Goal: Task Accomplishment & Management: Use online tool/utility

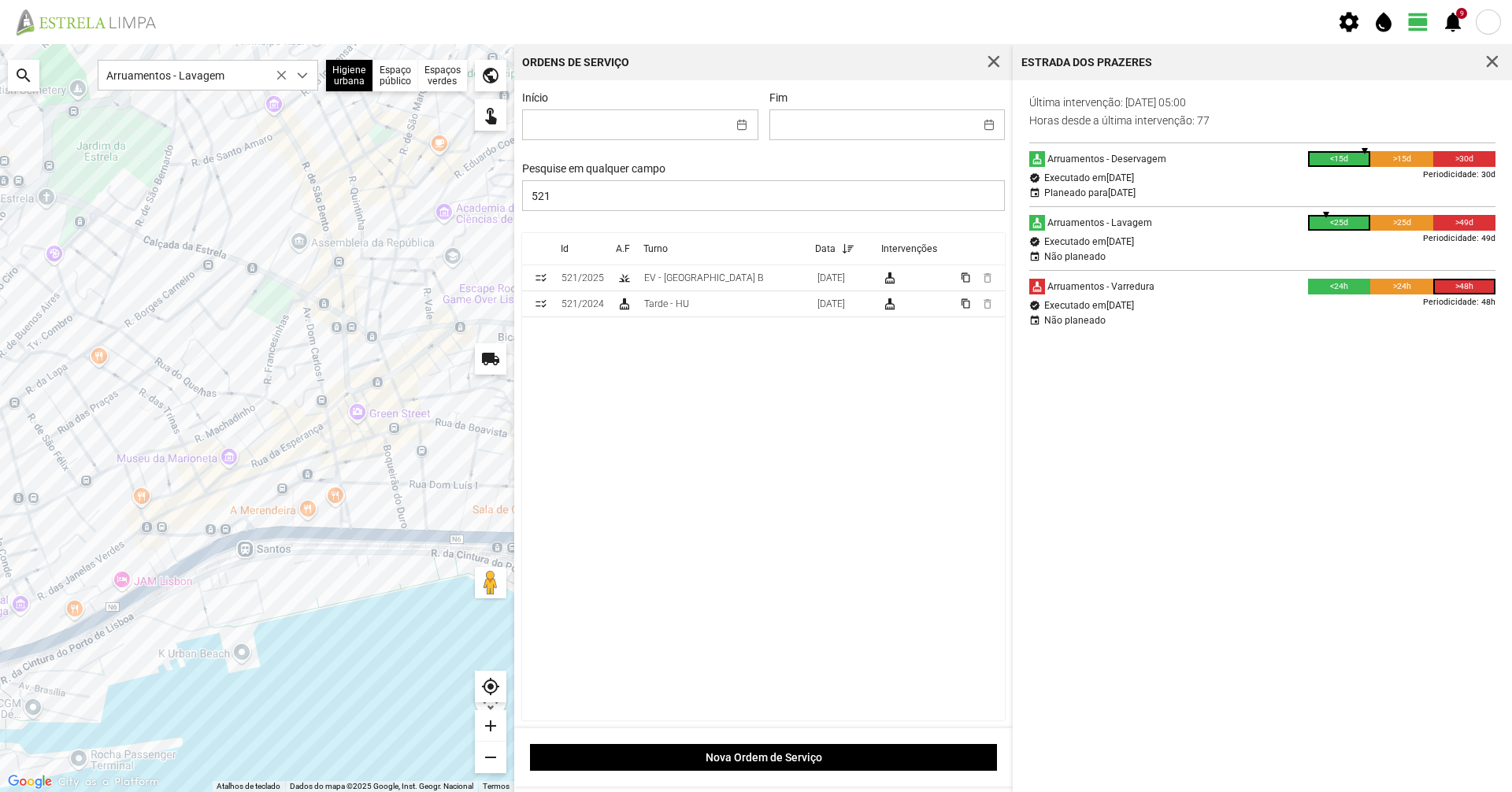
scroll to position [9, 70]
click at [1499, 62] on span "button" at bounding box center [1492, 62] width 14 height 14
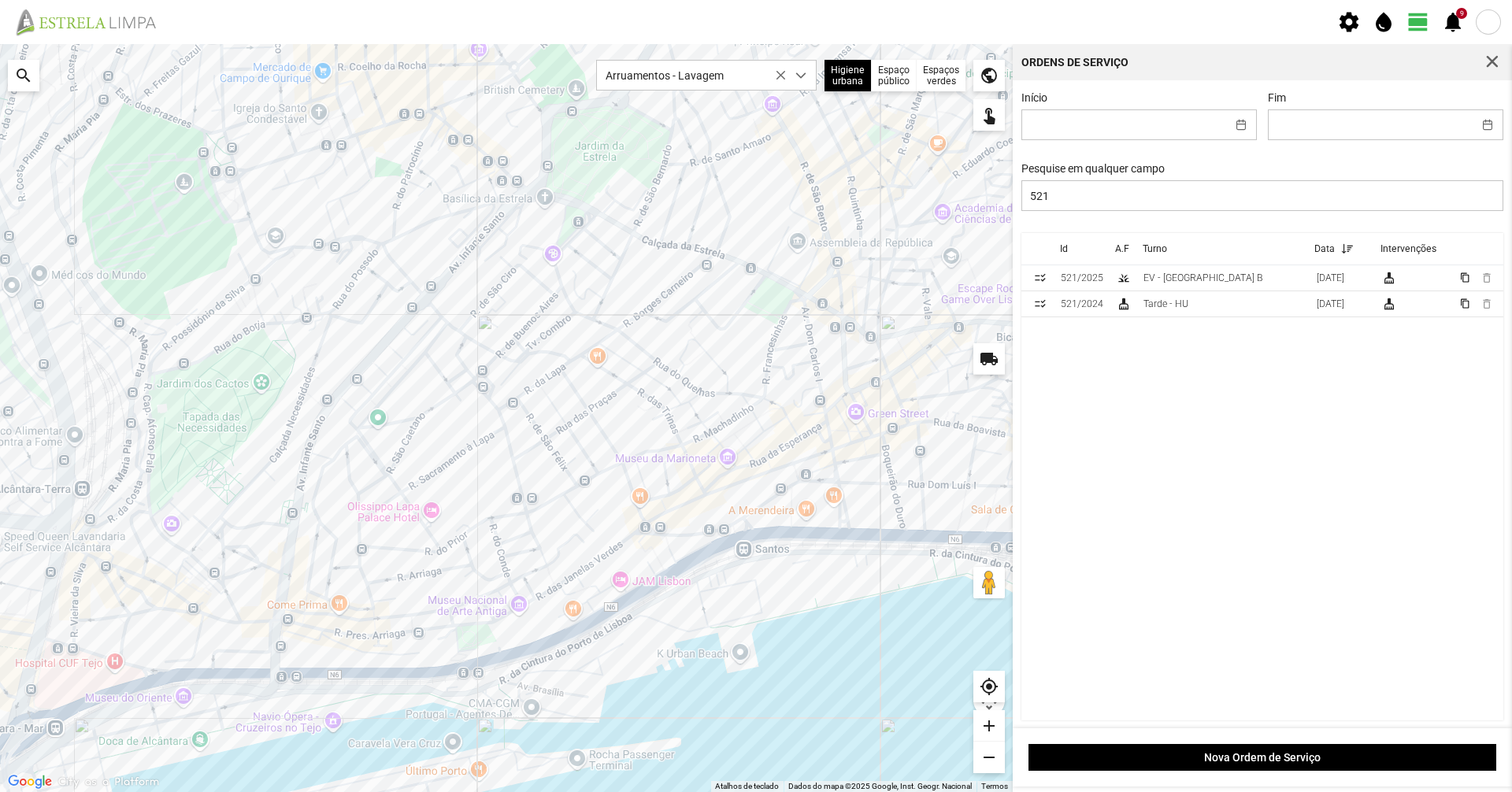
click at [1499, 61] on span "button" at bounding box center [1492, 62] width 14 height 14
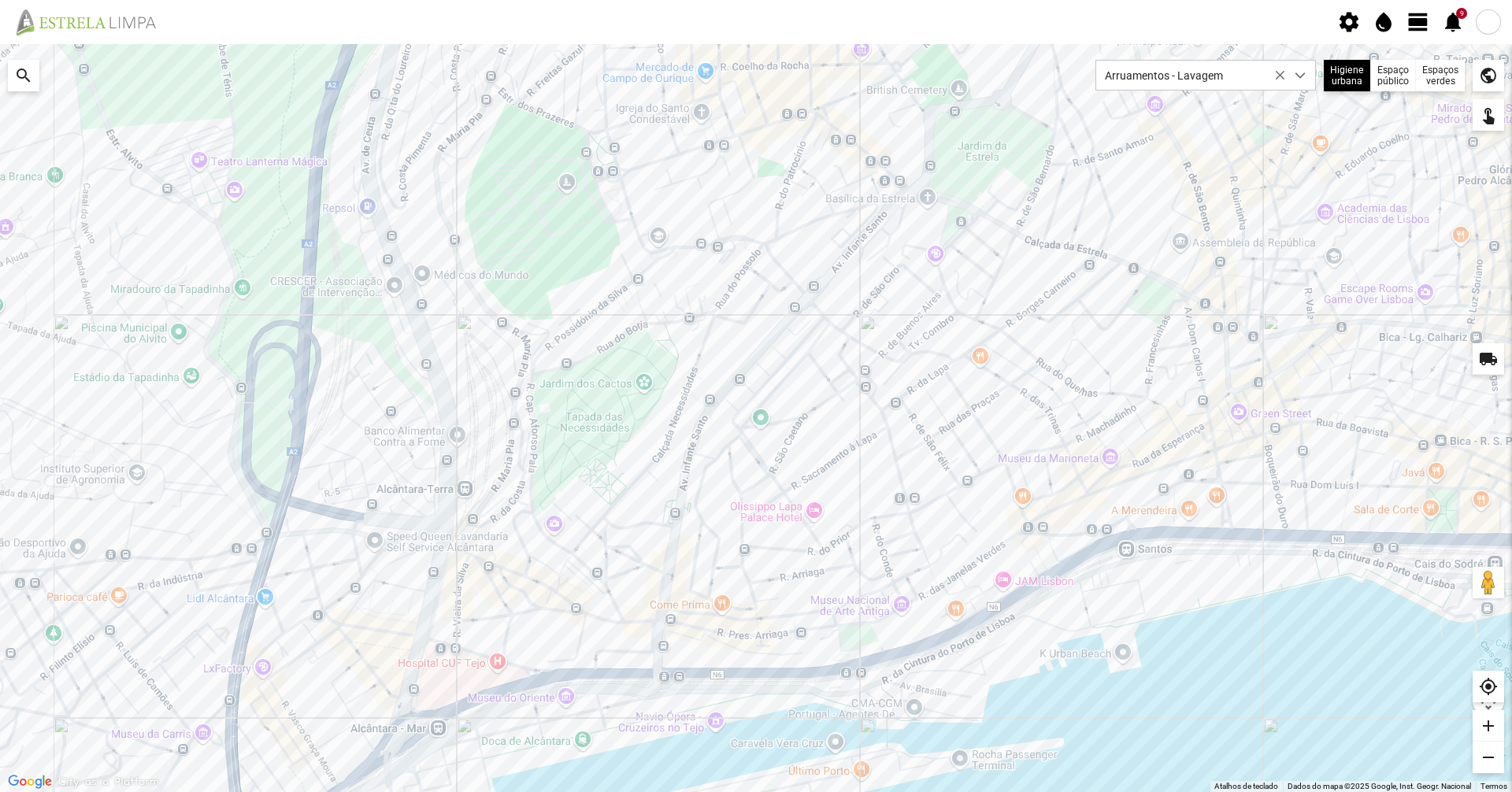
click at [1403, 22] on fbc-header "settings water_drop view_day 9 notifications" at bounding box center [756, 22] width 1512 height 44
click at [1419, 20] on span "view_day" at bounding box center [1418, 22] width 23 height 23
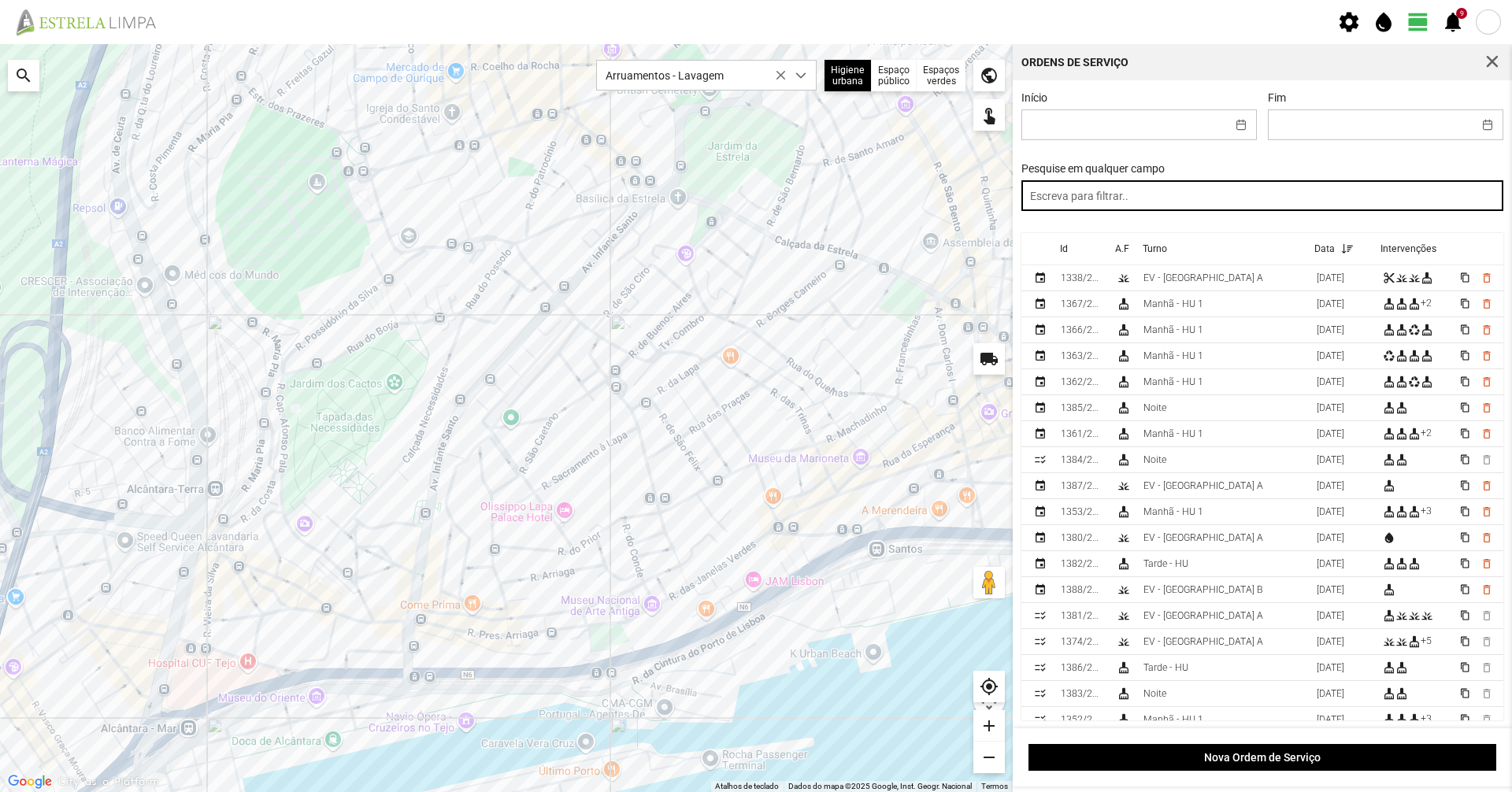
click at [1222, 204] on input "text" at bounding box center [1263, 196] width 482 height 30
type input "noite"
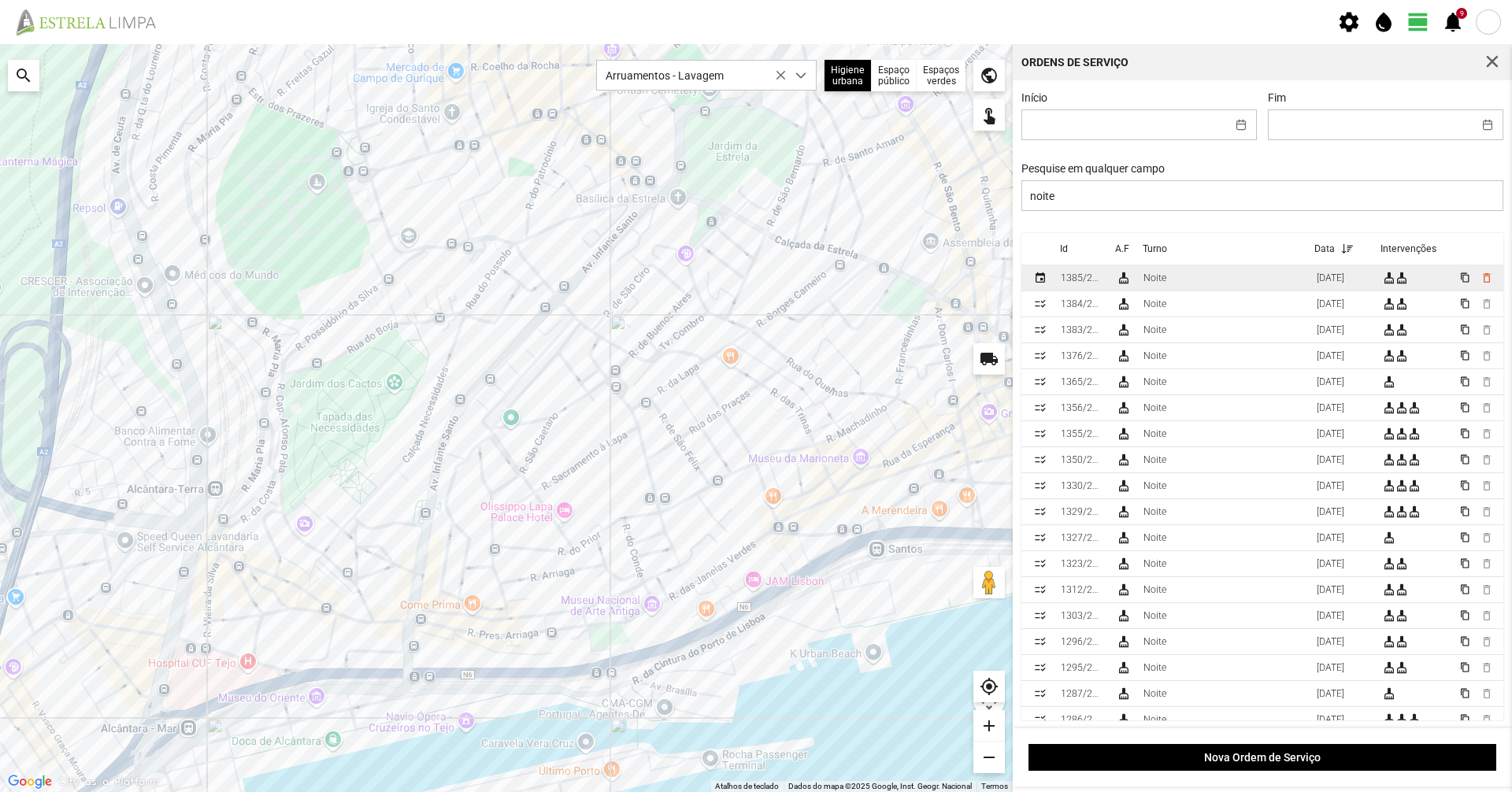
click at [1169, 287] on td "Noite" at bounding box center [1223, 278] width 173 height 26
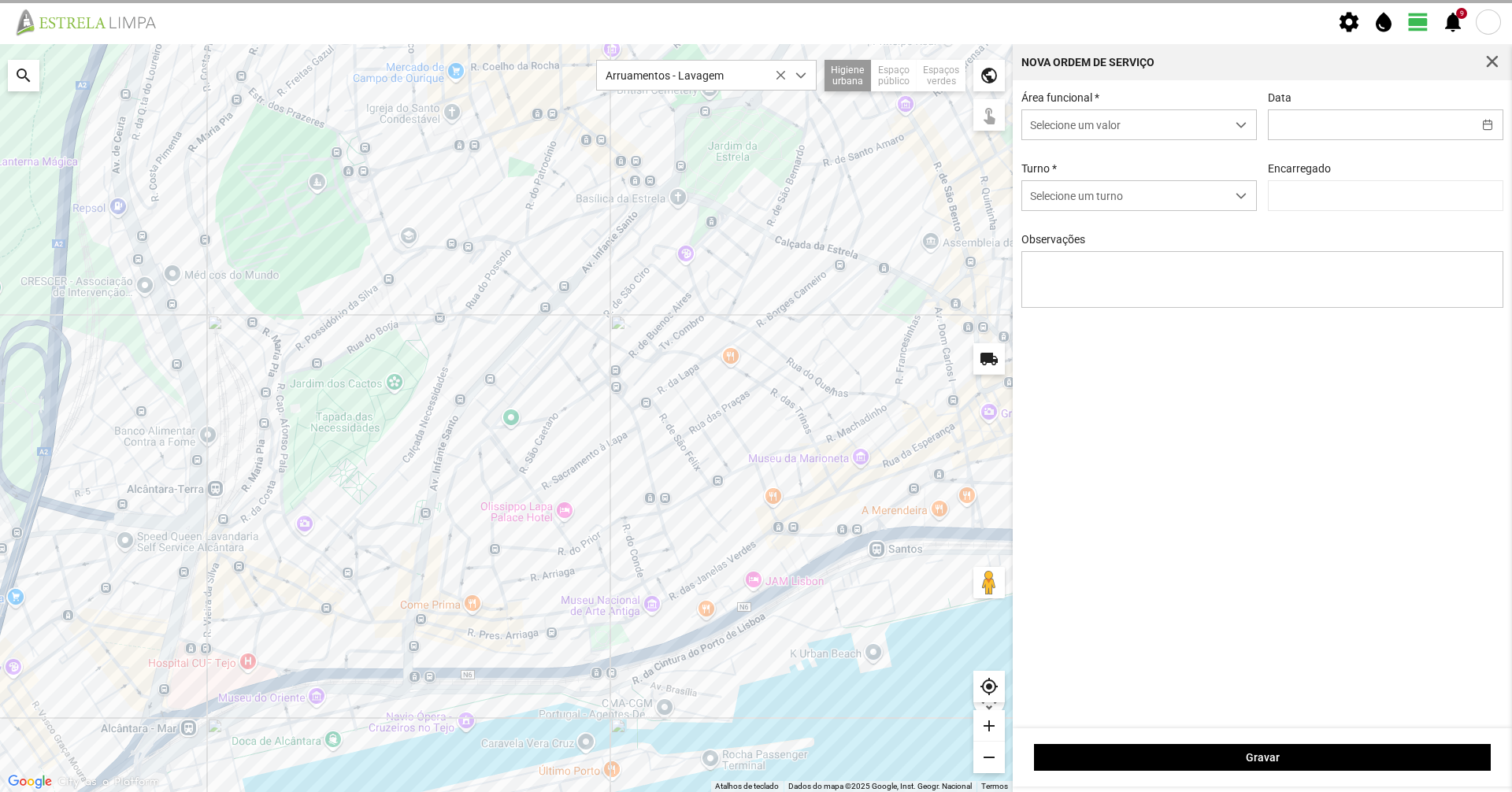
type input "[DATE]"
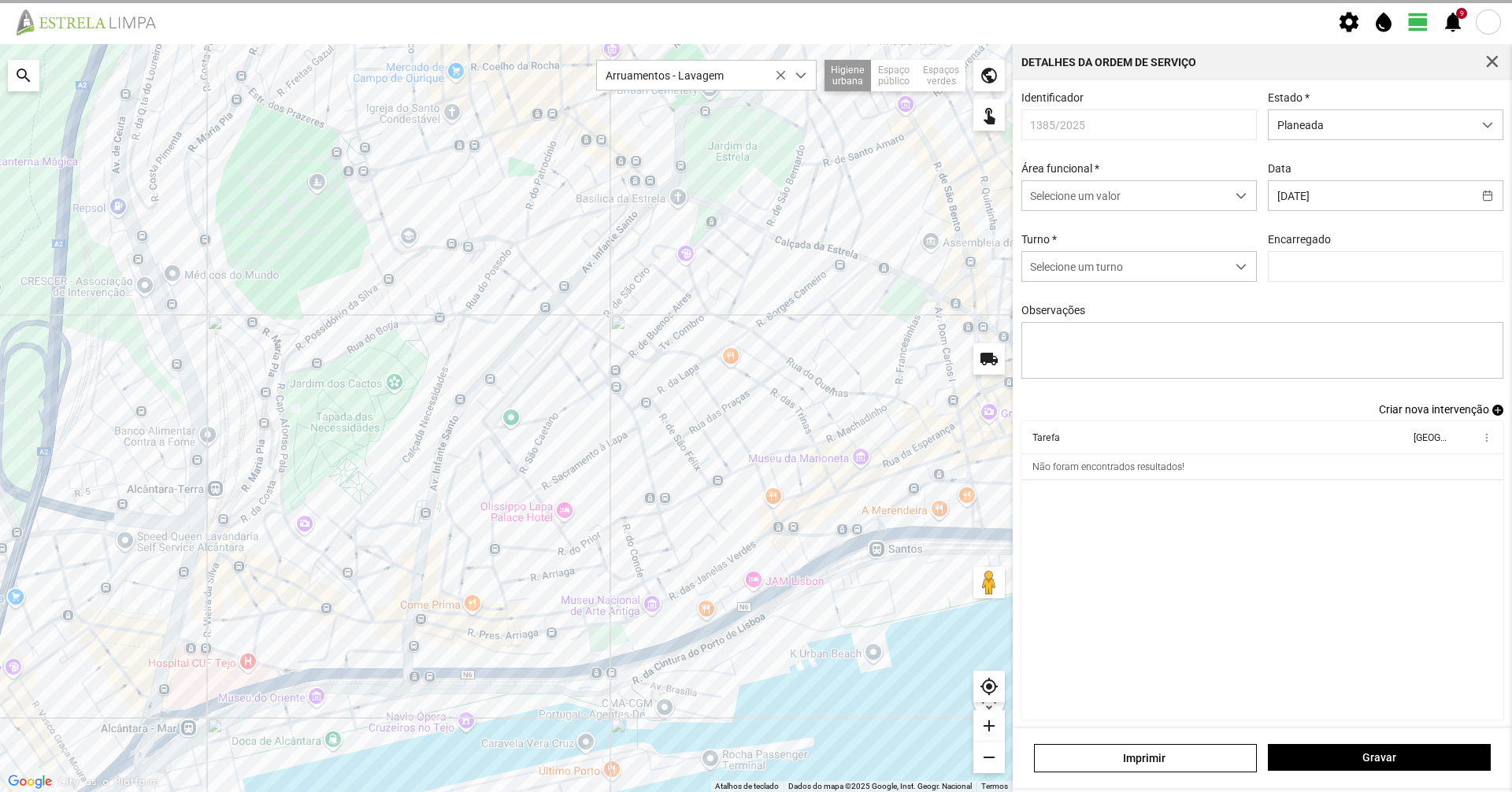
type input "[PERSON_NAME]"
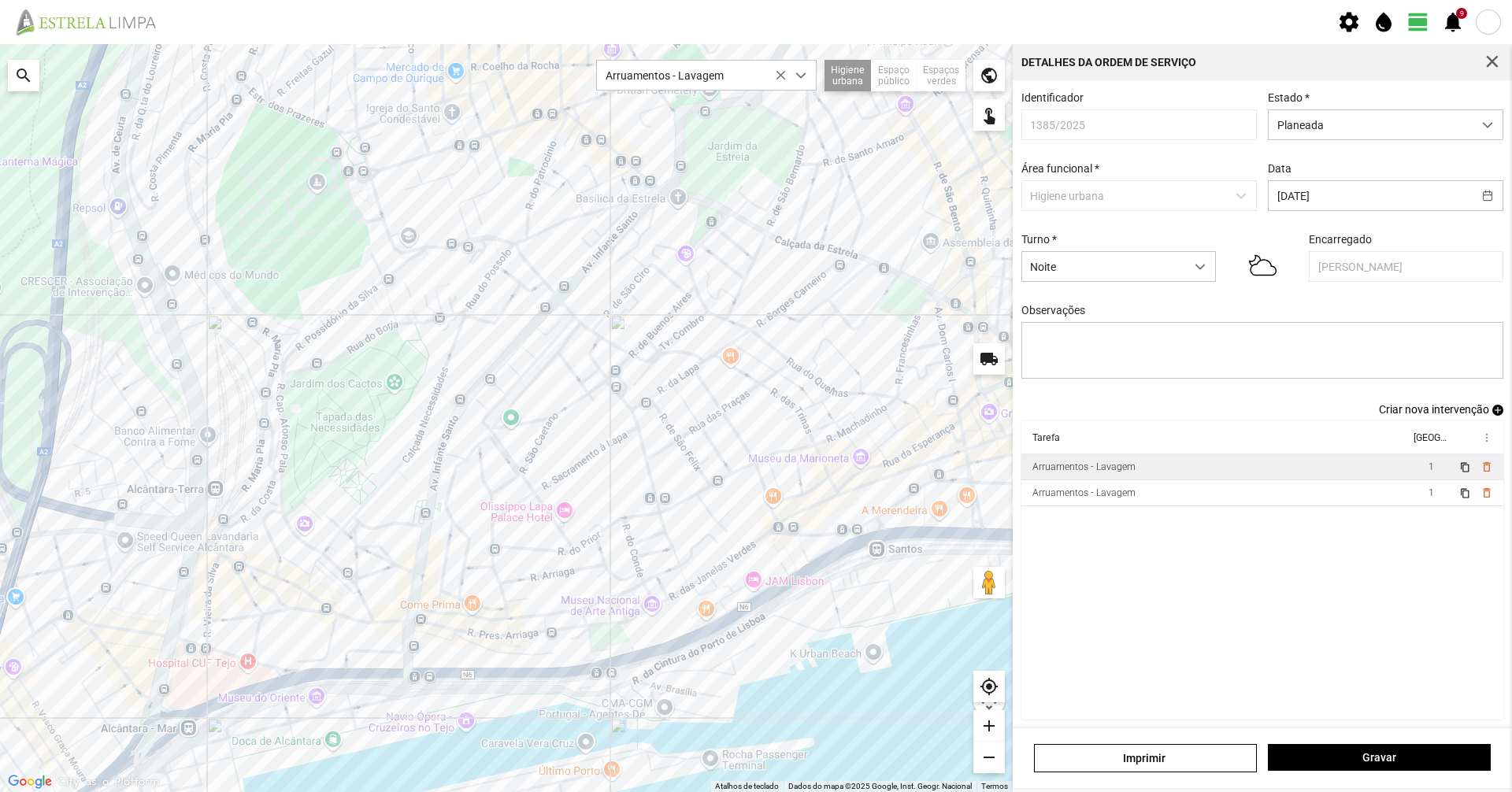
click at [1081, 473] on div "Arruamentos - Lavagem" at bounding box center [1083, 466] width 103 height 11
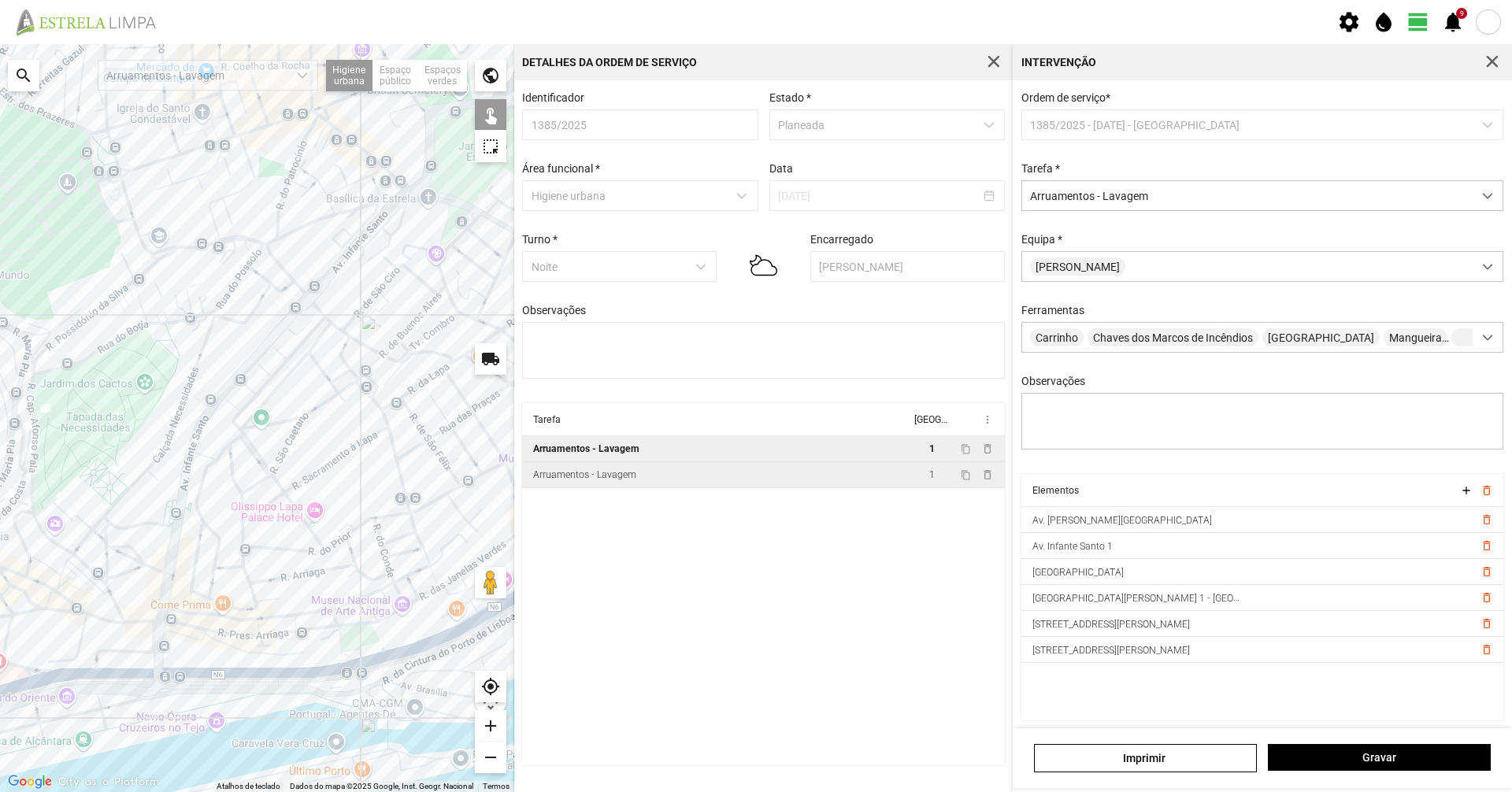
click at [565, 488] on td "Arruamentos - Lavagem" at bounding box center [716, 474] width 388 height 26
